Goal: Task Accomplishment & Management: Manage account settings

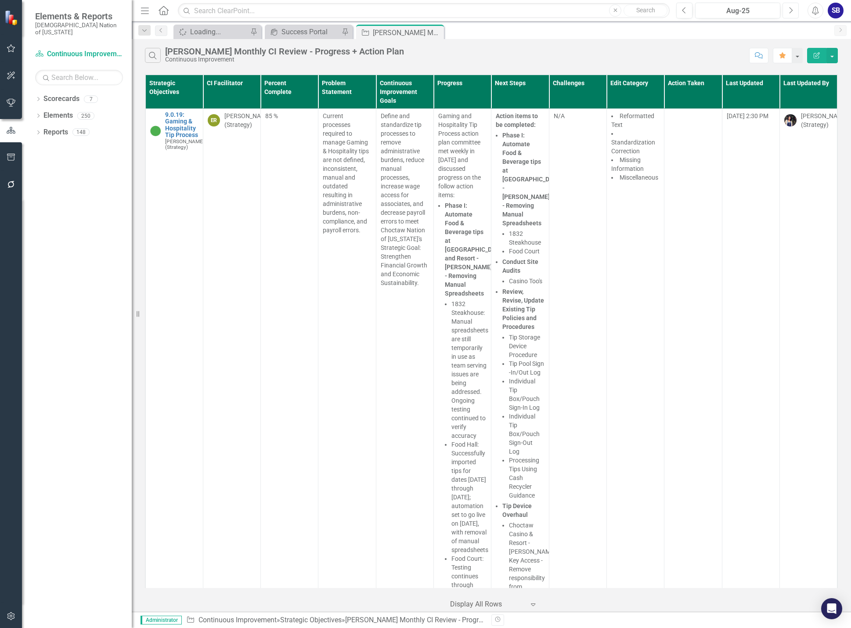
click at [796, 11] on button "Next" at bounding box center [791, 11] width 16 height 16
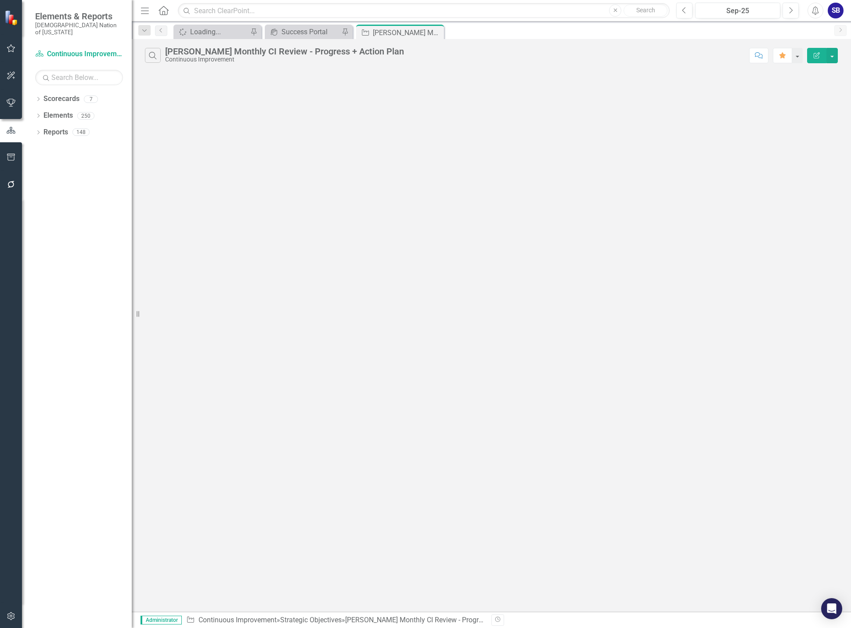
click at [558, 242] on div "Search Sheridan B. Monthly CI Review - Progress + Action Plan Continuous Improv…" at bounding box center [491, 325] width 719 height 573
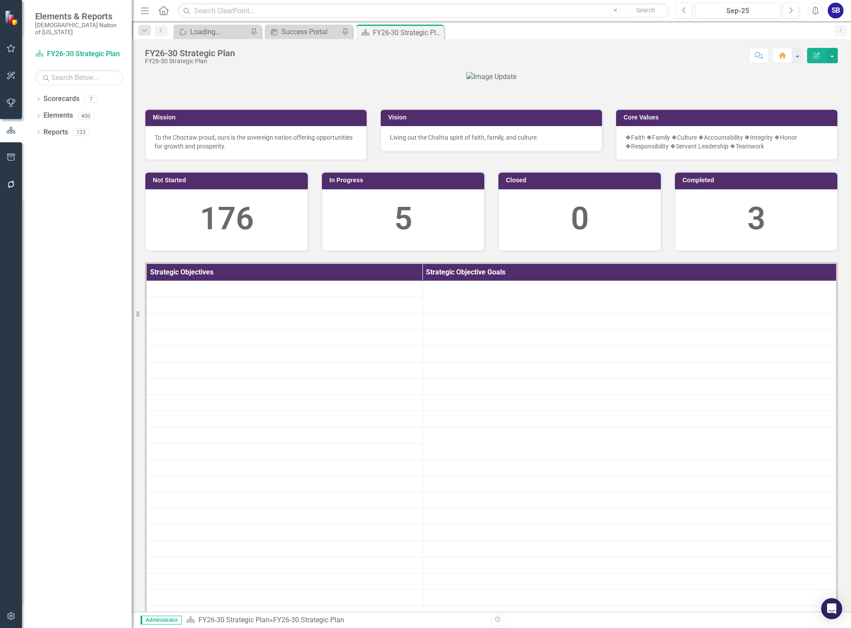
click at [13, 50] on icon "button" at bounding box center [11, 48] width 8 height 8
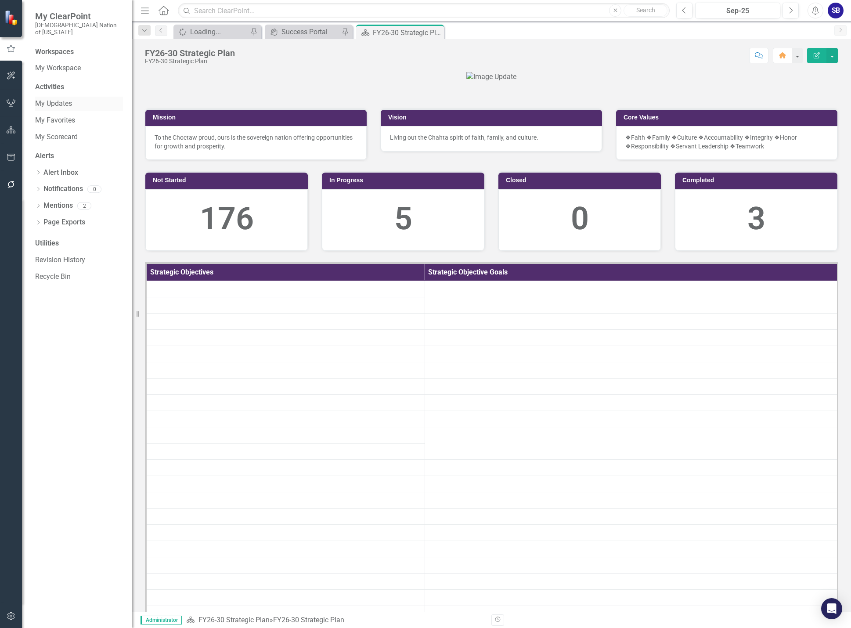
click at [55, 99] on link "My Updates" at bounding box center [79, 104] width 88 height 10
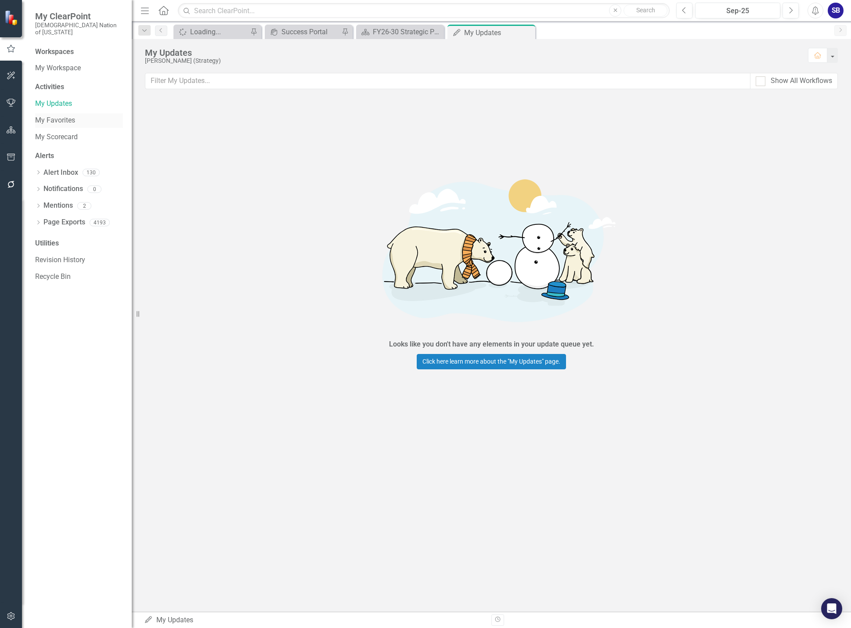
click at [65, 116] on link "My Favorites" at bounding box center [79, 121] width 88 height 10
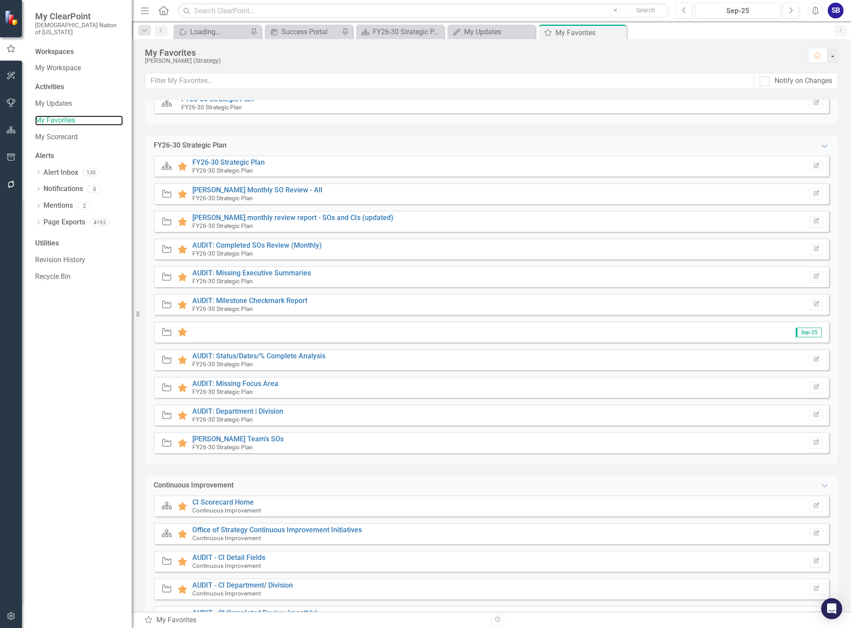
scroll to position [220, 0]
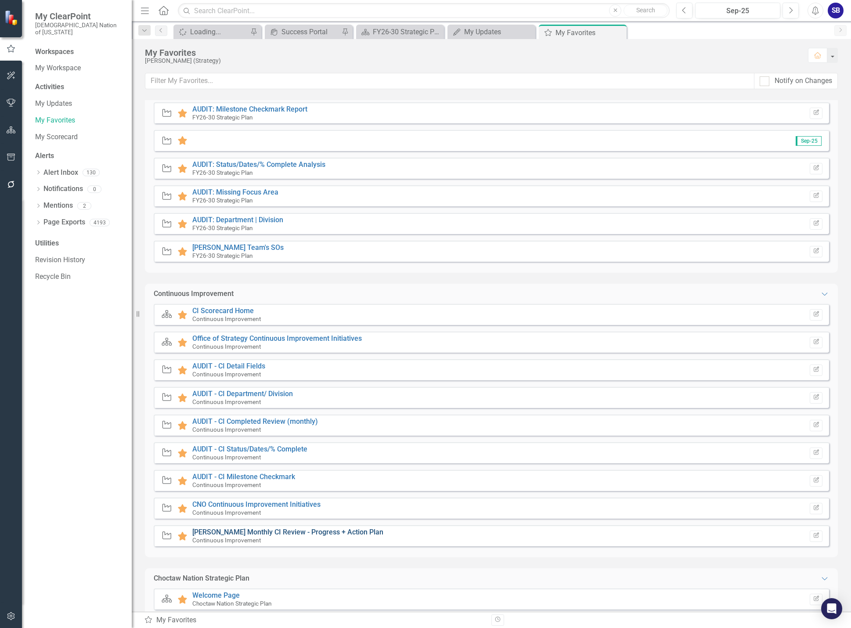
click at [351, 532] on link "[PERSON_NAME] Monthly CI Review - Progress + Action Plan" at bounding box center [287, 532] width 191 height 8
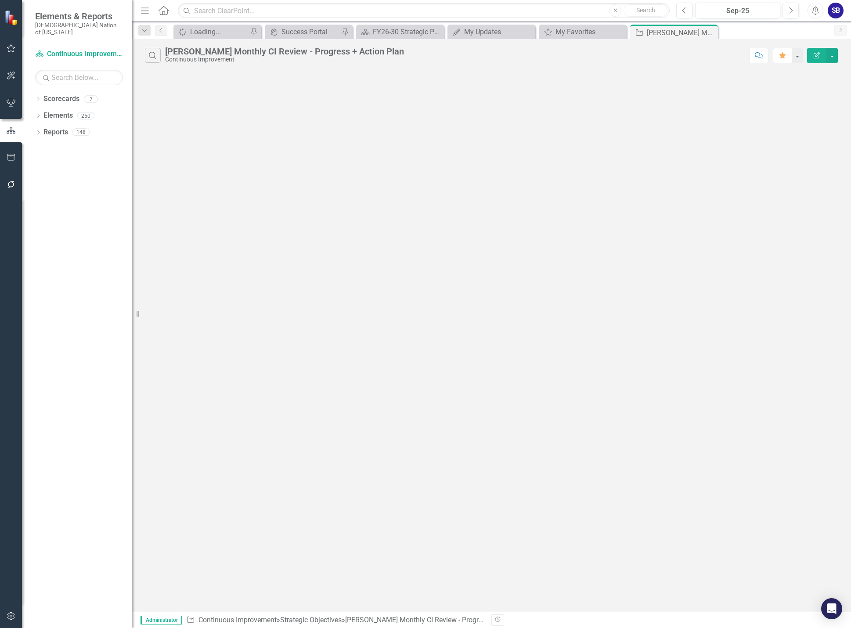
click at [162, 108] on div "Search Sheridan B. Monthly CI Review - Progress + Action Plan Continuous Improv…" at bounding box center [491, 325] width 719 height 573
click at [237, 12] on input "text" at bounding box center [424, 10] width 492 height 15
type input "cultural outreach"
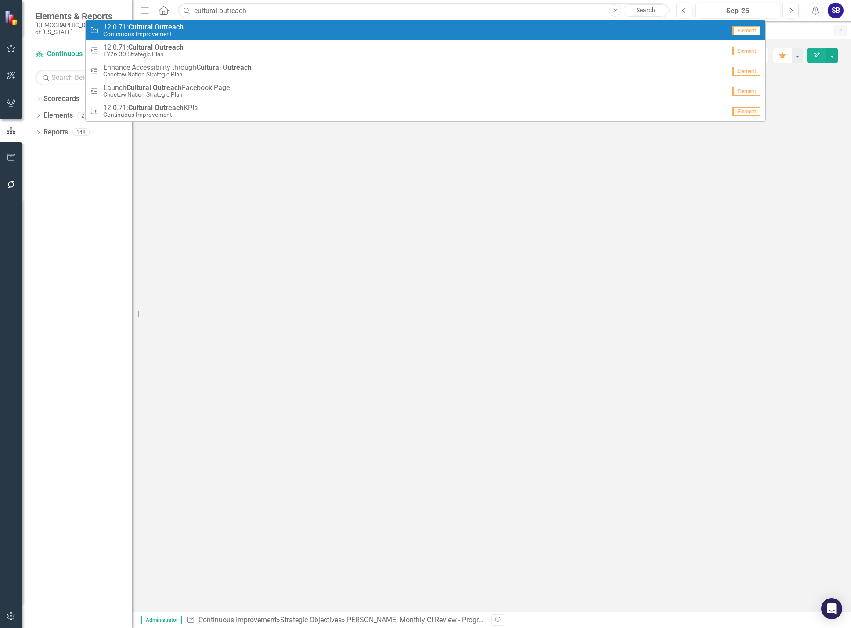
click at [224, 25] on div "Strategic Objective 12.0.71: Cultural Outreach Continuous Improvement" at bounding box center [408, 30] width 636 height 14
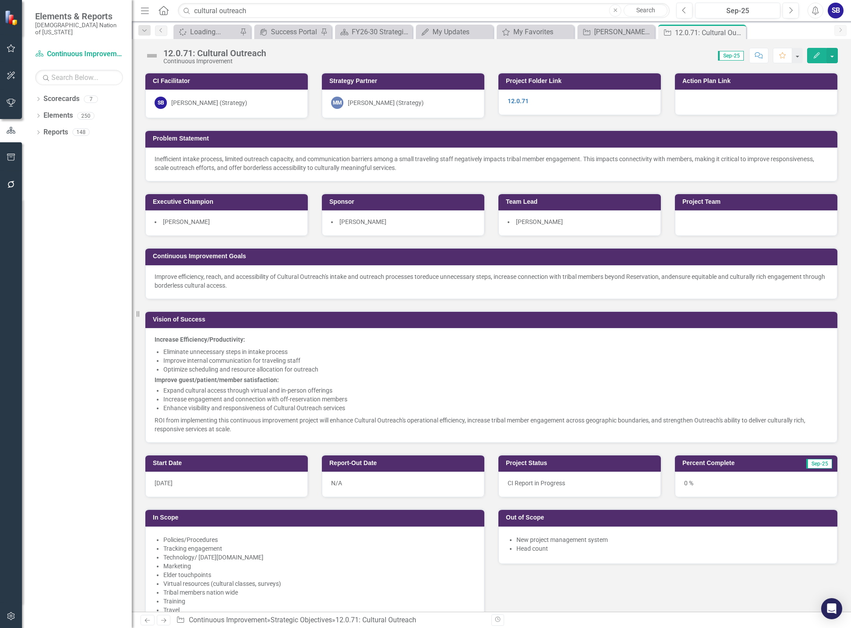
scroll to position [220, 0]
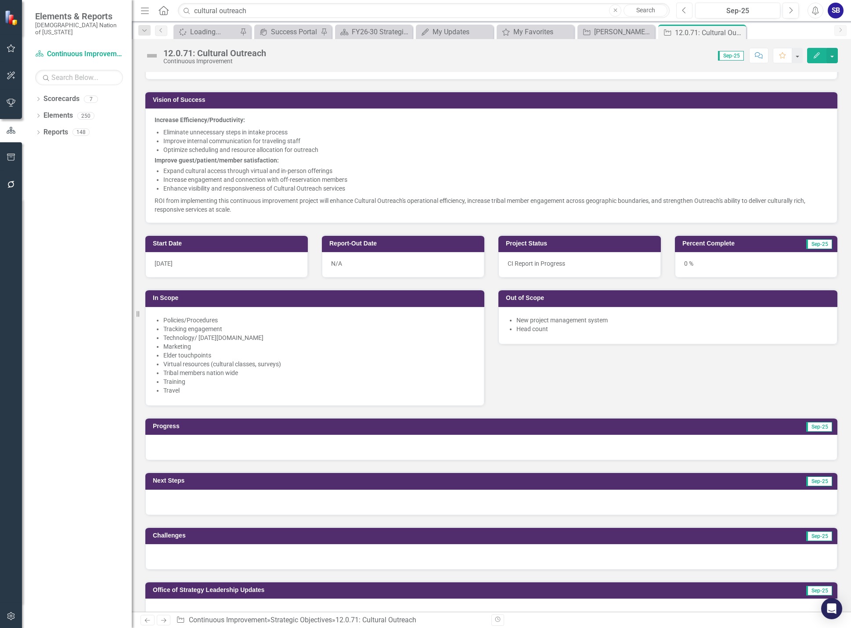
click at [686, 14] on icon "Previous" at bounding box center [684, 11] width 5 height 8
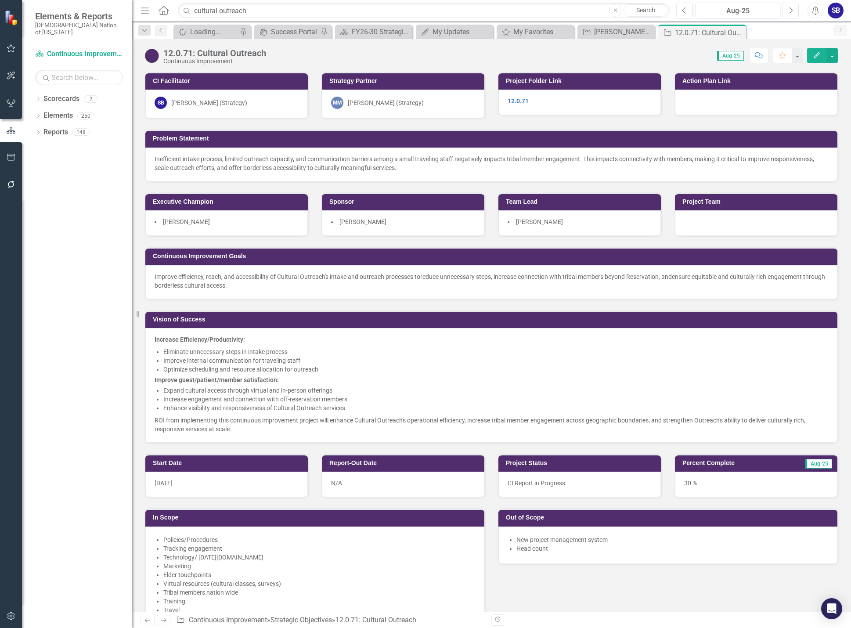
click at [790, 8] on icon "Next" at bounding box center [790, 11] width 5 height 8
click at [701, 488] on div "0 %" at bounding box center [756, 484] width 162 height 25
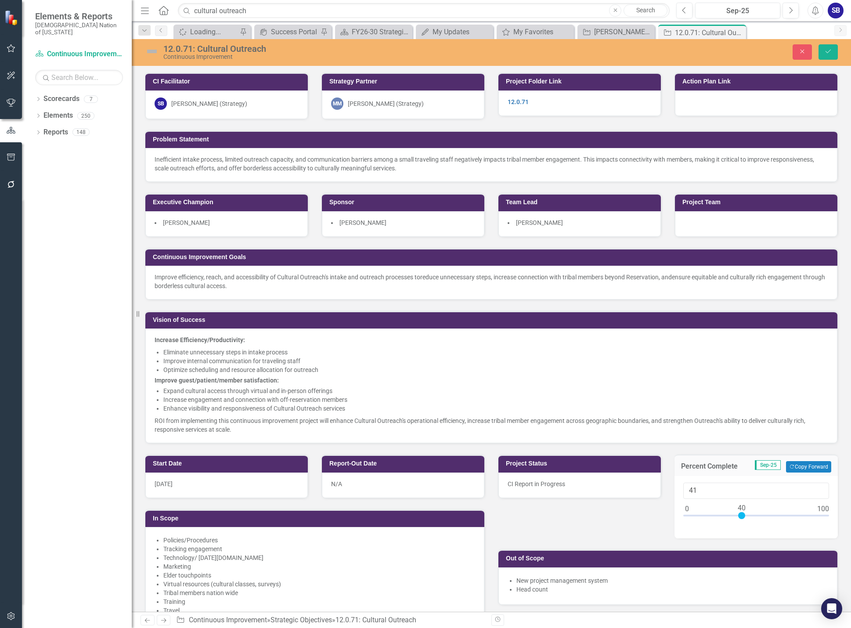
type input "40"
drag, startPoint x: 683, startPoint y: 513, endPoint x: 739, endPoint y: 520, distance: 55.8
click at [739, 520] on div at bounding box center [756, 517] width 146 height 11
click at [832, 55] on button "Save" at bounding box center [828, 51] width 19 height 15
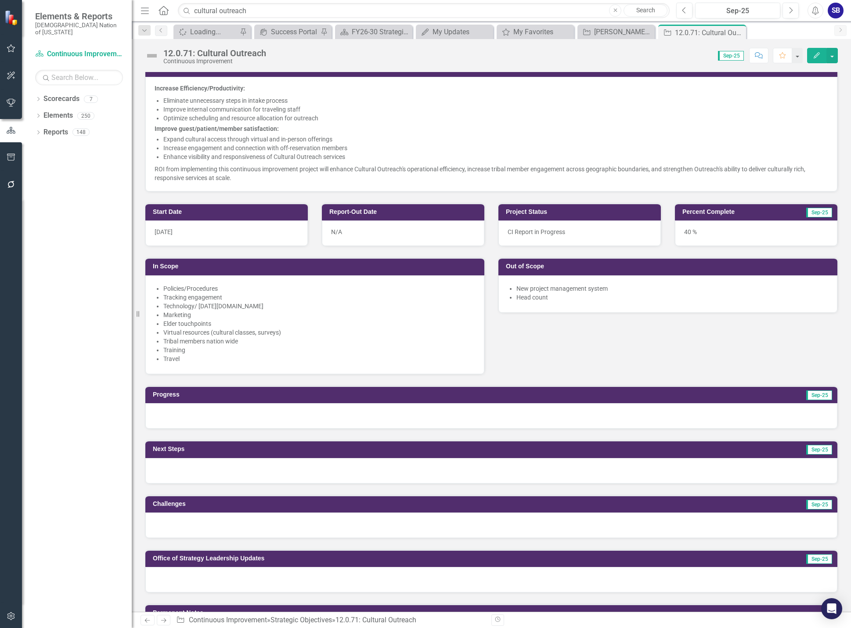
scroll to position [264, 0]
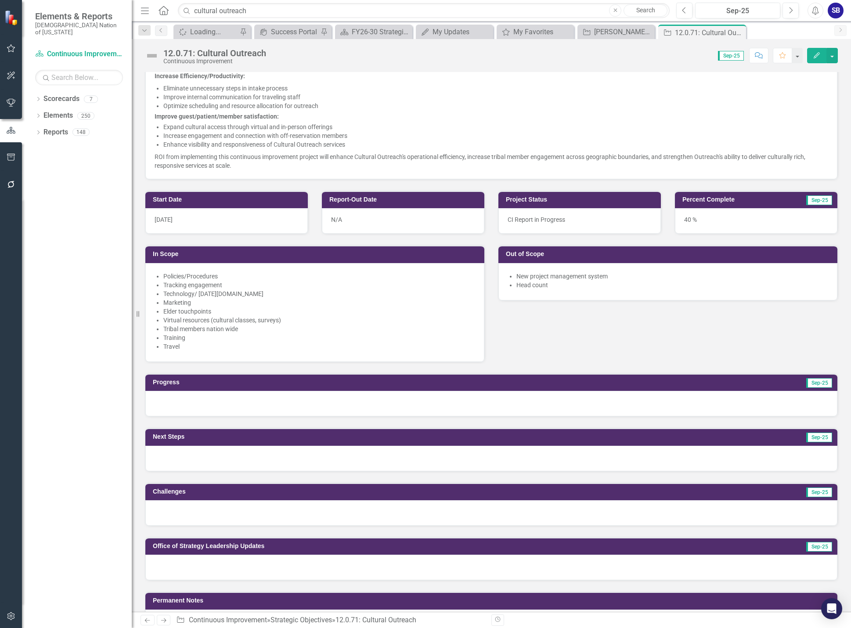
click at [201, 404] on div at bounding box center [491, 403] width 692 height 25
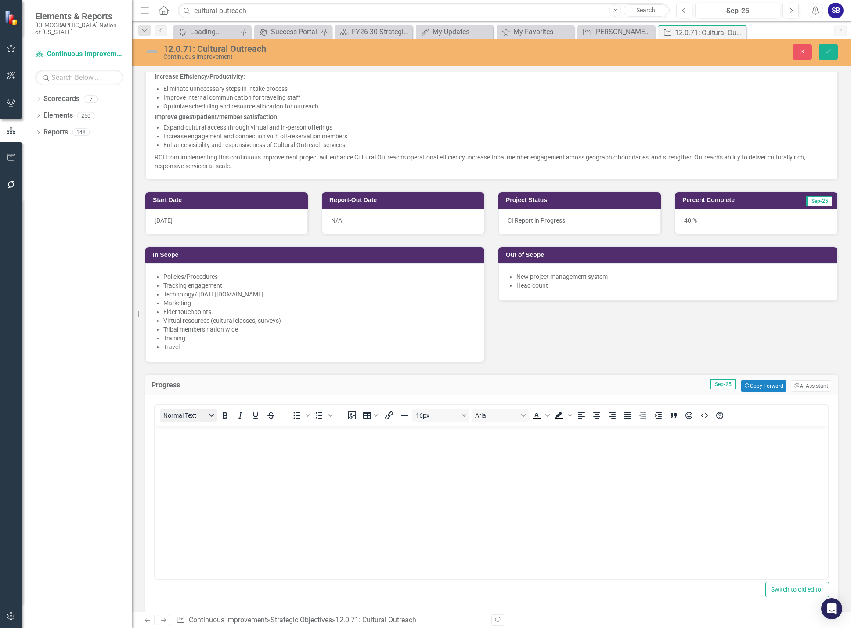
scroll to position [0, 0]
click at [234, 435] on p "Root Cause Analysis: STrategy" at bounding box center [491, 433] width 669 height 11
click at [254, 434] on p "Root Cause Analysis: Strategy" at bounding box center [491, 433] width 669 height 11
click at [484, 434] on p "Root Cause Analysis: Strategy conducted a 5 Whys analysis on the emerging theme…" at bounding box center [491, 433] width 669 height 11
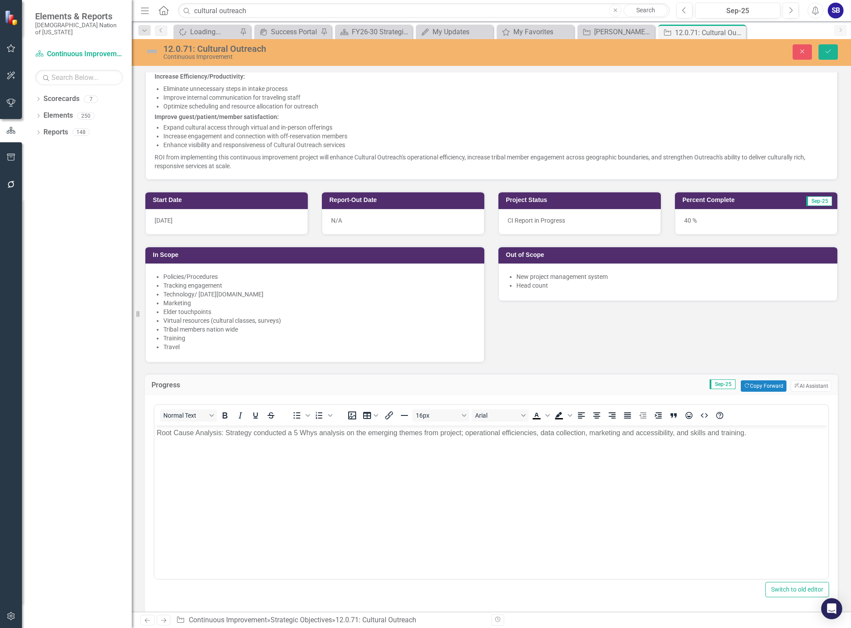
click at [761, 434] on p "Root Cause Analysis: Strategy conducted a 5 Whys analysis on the emerging theme…" at bounding box center [491, 433] width 669 height 11
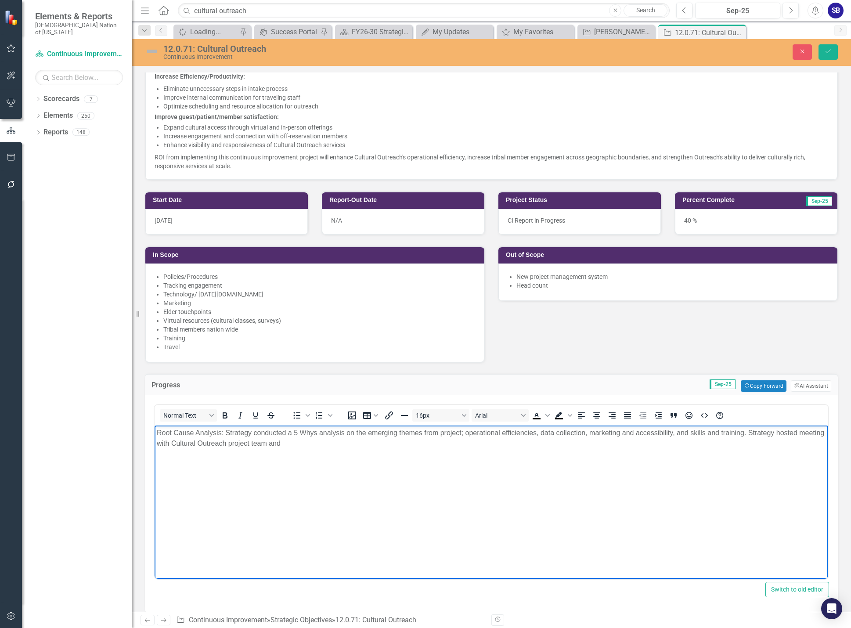
click at [294, 444] on p "Root Cause Analysis: Strategy conducted a 5 Whys analysis on the emerging theme…" at bounding box center [491, 438] width 669 height 21
click at [431, 444] on p "Root Cause Analysis: Strategy conducted a 5 Whys analysis on the emerging theme…" at bounding box center [491, 438] width 669 height 21
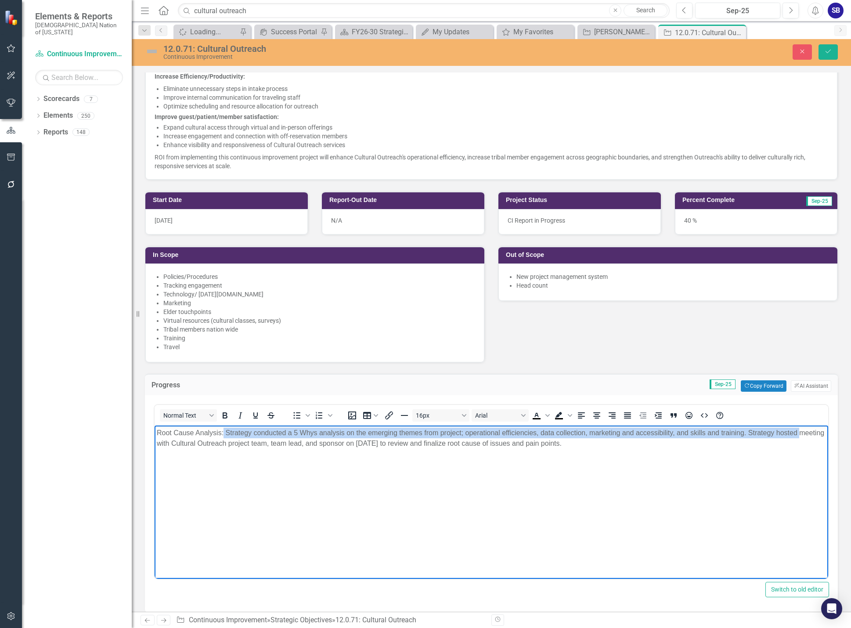
drag, startPoint x: 224, startPoint y: 435, endPoint x: 128, endPoint y: 441, distance: 95.9
click at [155, 441] on html "Root Cause Analysis: Strategy conducted a 5 Whys analysis on the emerging theme…" at bounding box center [492, 492] width 674 height 132
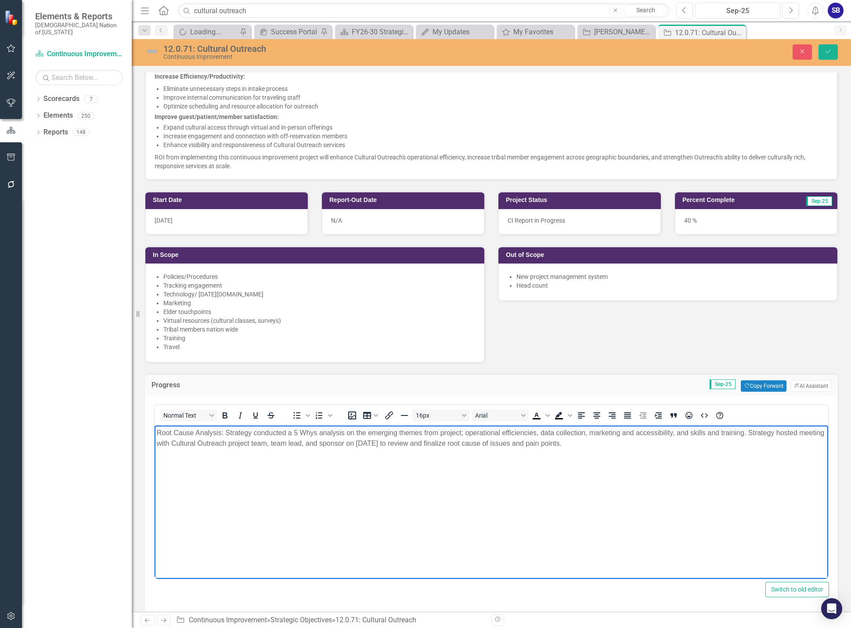
click at [213, 433] on p "Root Cause Analysis: Strategy conducted a 5 Whys analysis on the emerging theme…" at bounding box center [491, 438] width 669 height 21
drag, startPoint x: 224, startPoint y: 433, endPoint x: 360, endPoint y: 837, distance: 426.6
click at [155, 434] on html "Root Cause Analysis: Strategy conducted a 5 Whys analysis on the emerging theme…" at bounding box center [492, 492] width 674 height 132
click at [225, 416] on icon "Bold" at bounding box center [225, 415] width 11 height 11
click at [342, 452] on body "Root Cause Analysis: Strategy conducted a 5 Whys analysis on the emerging theme…" at bounding box center [492, 492] width 674 height 132
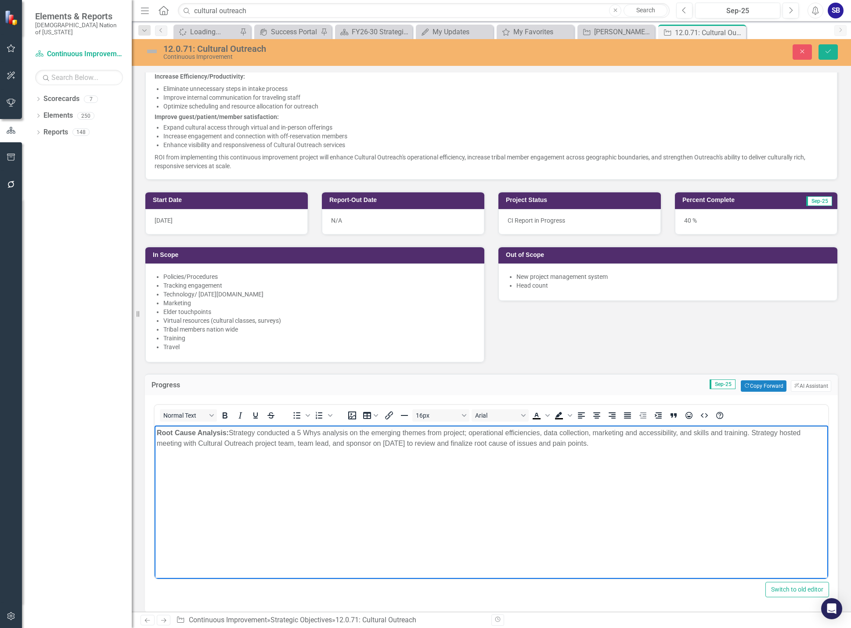
click at [294, 432] on p "Root Cause Analysis: Strategy conducted a 5 Whys analysis on the emerging theme…" at bounding box center [491, 438] width 669 height 21
click at [361, 432] on p "Root Cause Analysis: Strategy conducted 5 Whys analysis on the emerging themes …" at bounding box center [491, 438] width 669 height 21
drag, startPoint x: 420, startPoint y: 447, endPoint x: 417, endPoint y: 450, distance: 4.7
click at [419, 448] on p "Root Cause Analysis: Strategy conducted 5 Whys analysis on emerging themes from…" at bounding box center [491, 438] width 669 height 21
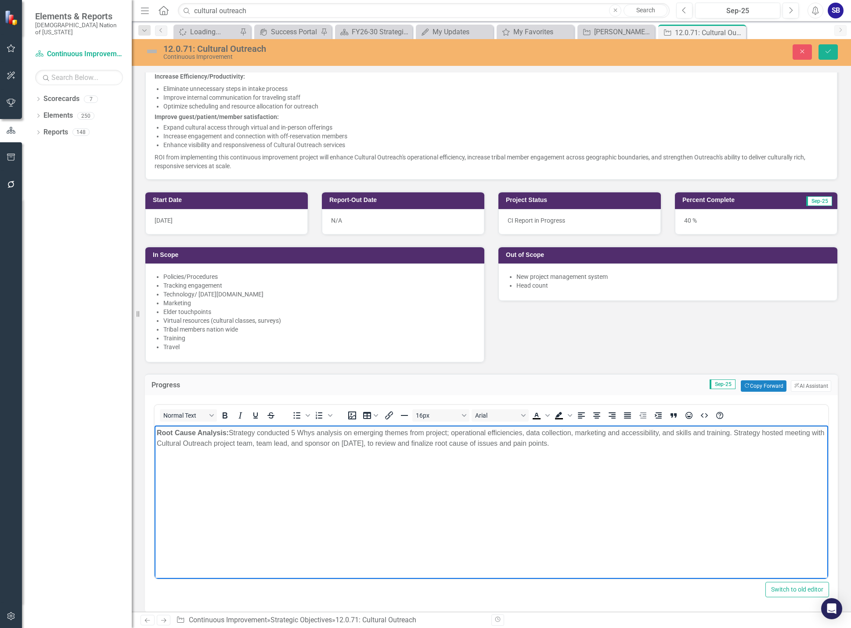
click at [611, 446] on p "Root Cause Analysis: Strategy conducted 5 Whys analysis on emerging themes from…" at bounding box center [491, 438] width 669 height 21
click at [827, 58] on button "Save" at bounding box center [828, 51] width 19 height 15
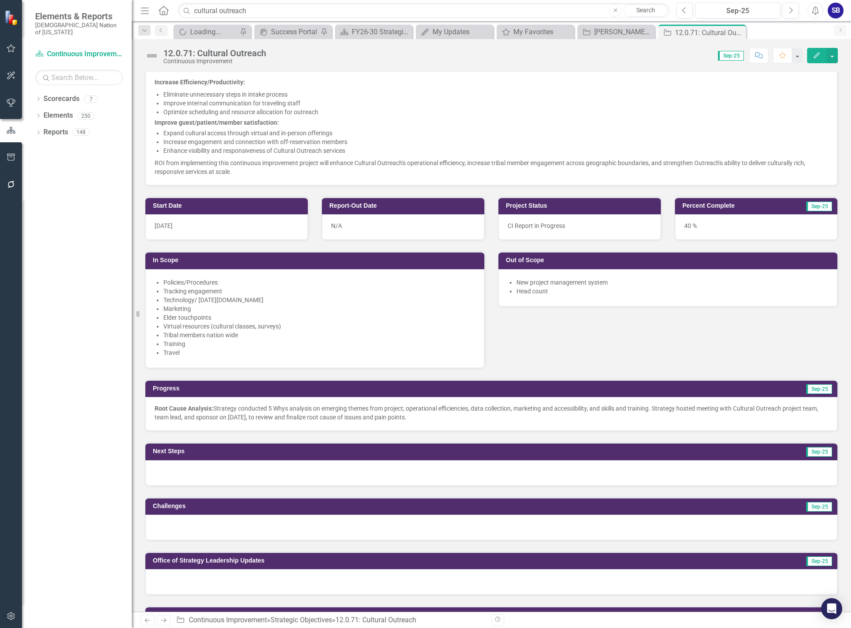
scroll to position [264, 0]
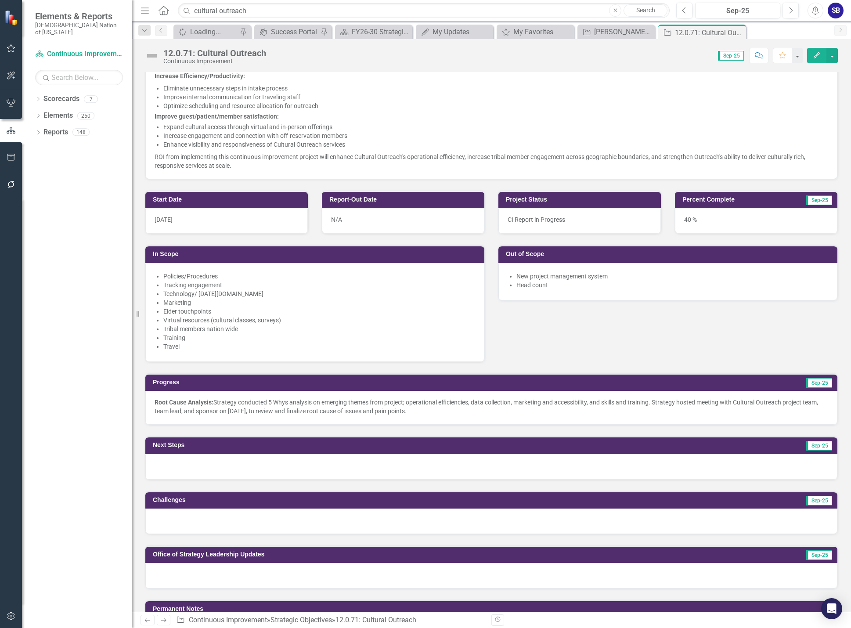
click at [384, 400] on p "Root Cause Analysis: Strategy conducted 5 Whys analysis on emerging themes from…" at bounding box center [492, 407] width 674 height 18
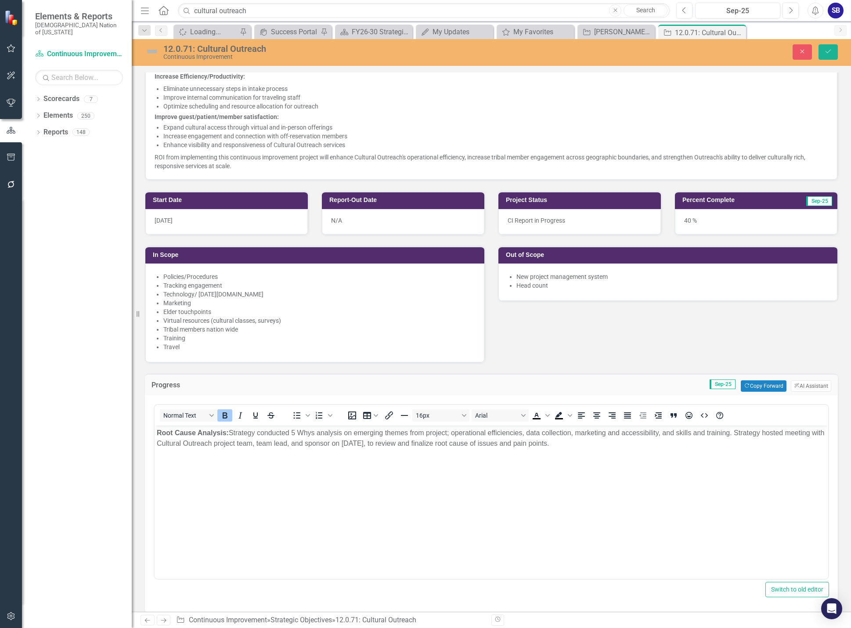
scroll to position [0, 0]
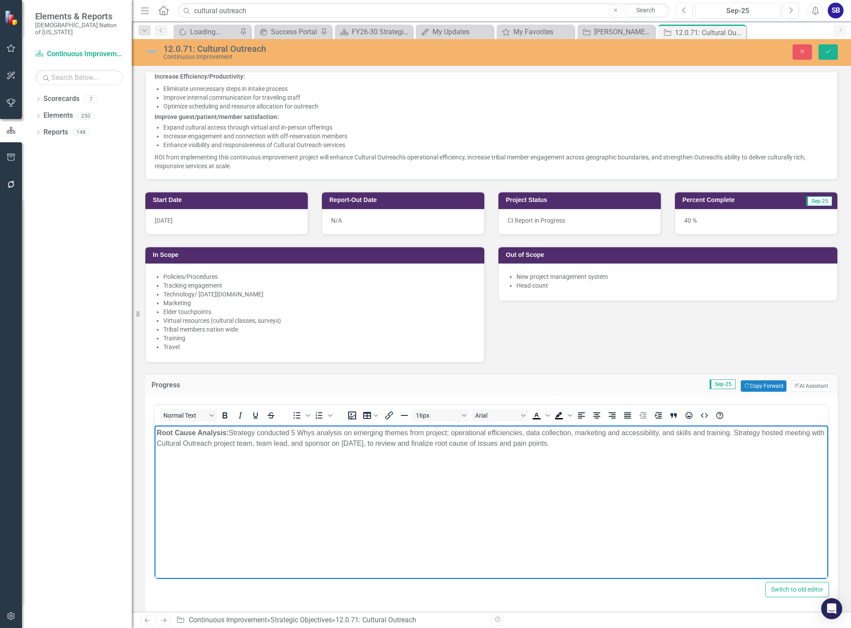
click at [271, 434] on p "Root Cause Analysis: Strategy conducted 5 Whys analysis on emerging themes from…" at bounding box center [491, 438] width 669 height 21
click at [280, 433] on p "Root Cause Analysis: Strategy continueed 5 Whys analysis on emerging themes fro…" at bounding box center [491, 438] width 669 height 21
click at [526, 445] on p "Root Cause Analysis: Strategy continued 5 Whys analysis on emerging themes from…" at bounding box center [491, 438] width 669 height 21
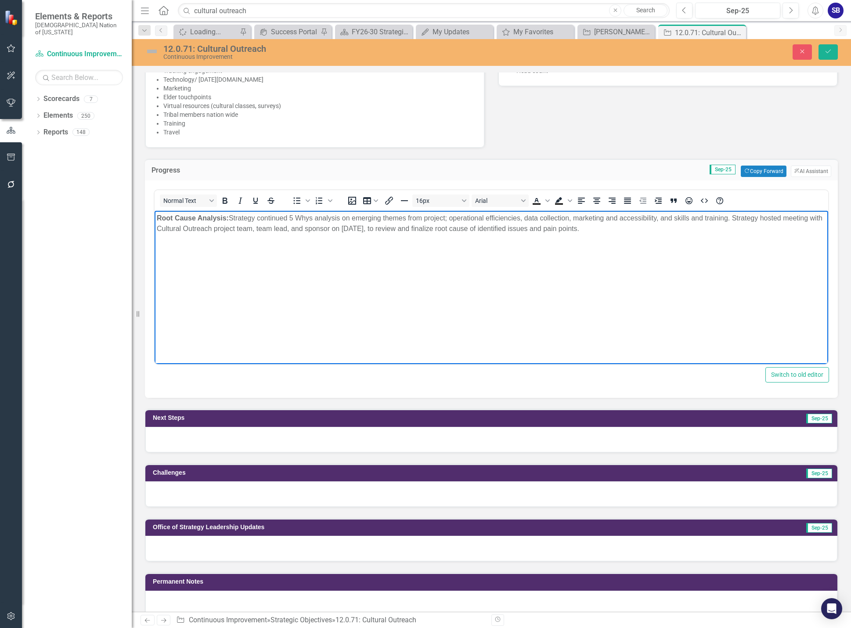
scroll to position [483, 0]
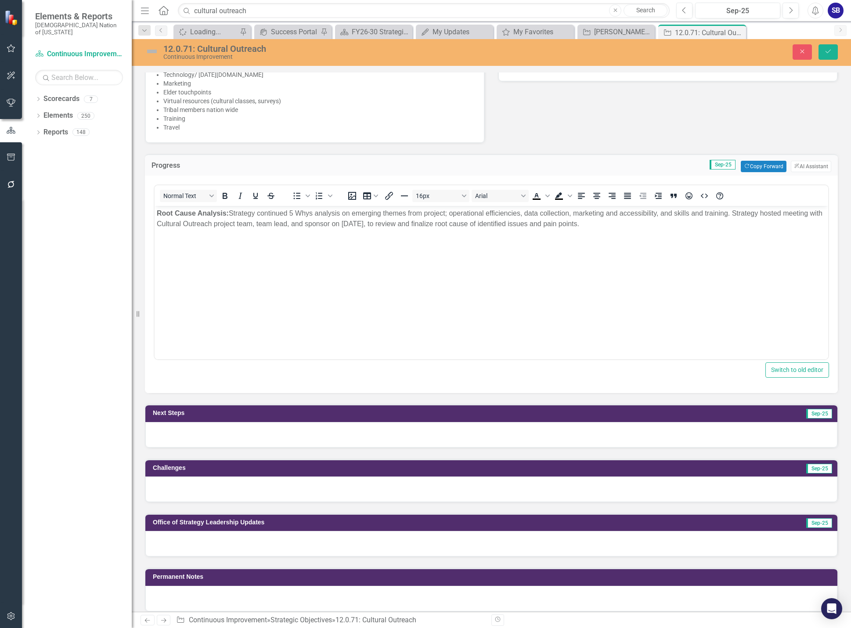
click at [229, 488] on div at bounding box center [491, 489] width 692 height 25
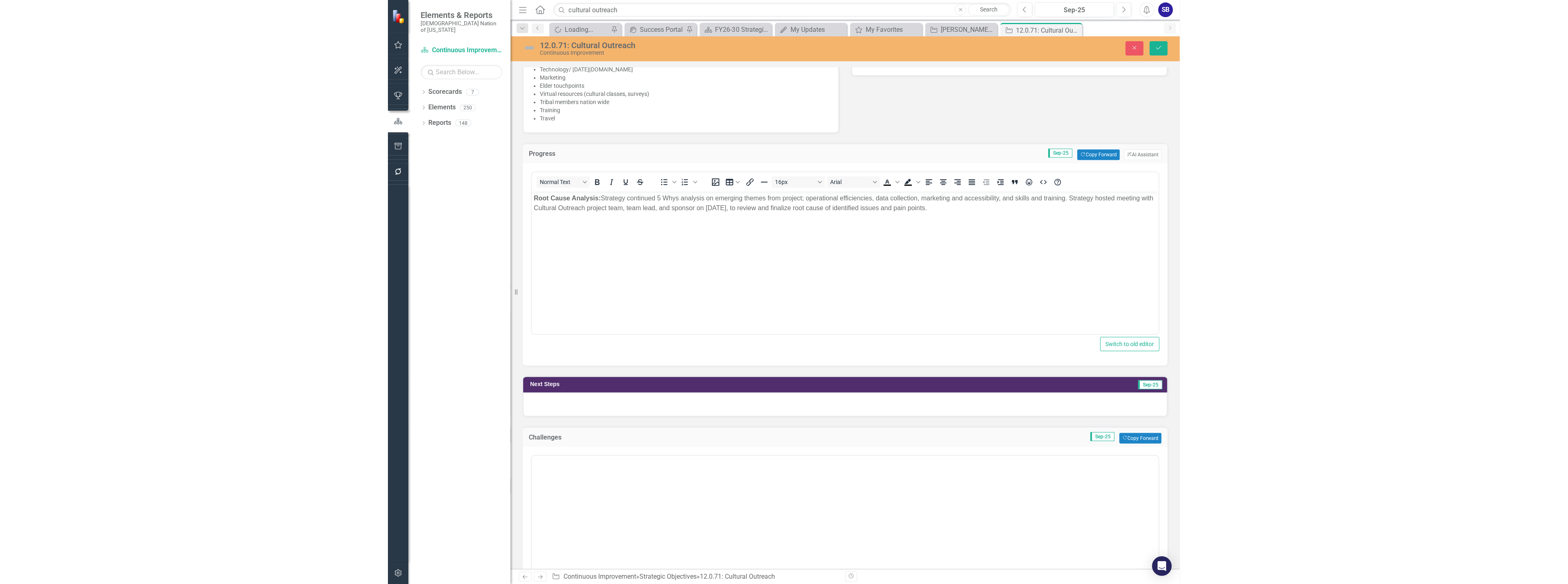
scroll to position [0, 0]
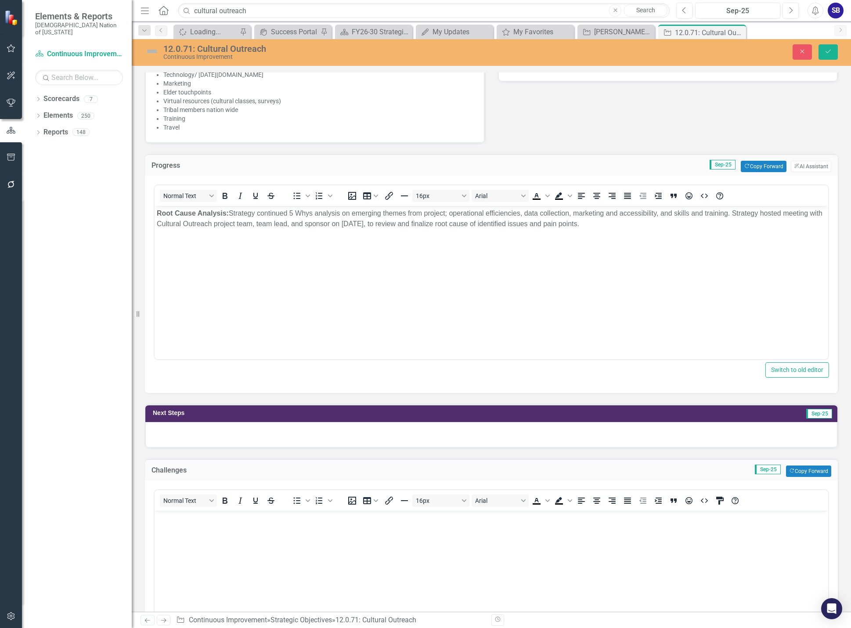
click at [217, 525] on body "Rich Text Area. Press ALT-0 for help." at bounding box center [492, 576] width 674 height 132
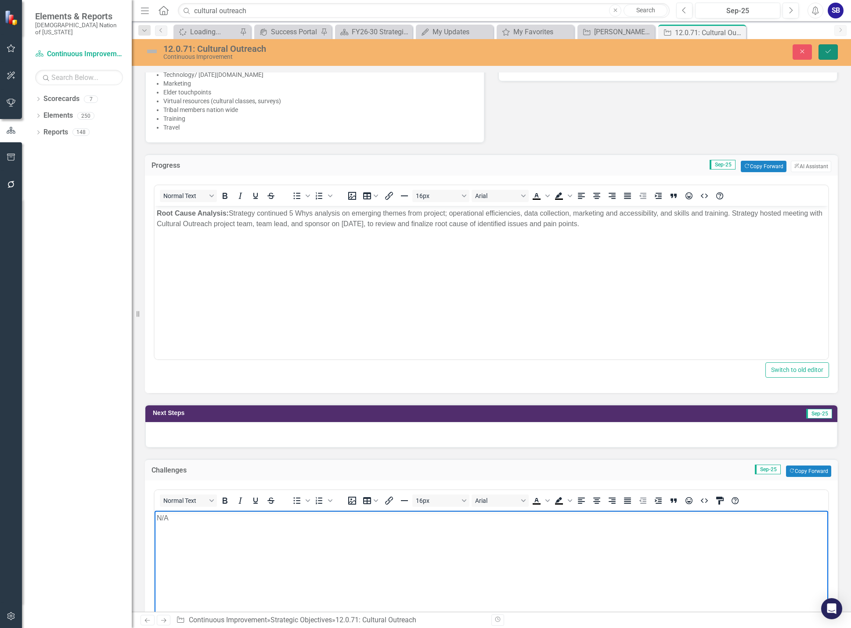
click at [827, 57] on button "Save" at bounding box center [828, 51] width 19 height 15
